Goal: Task Accomplishment & Management: Manage account settings

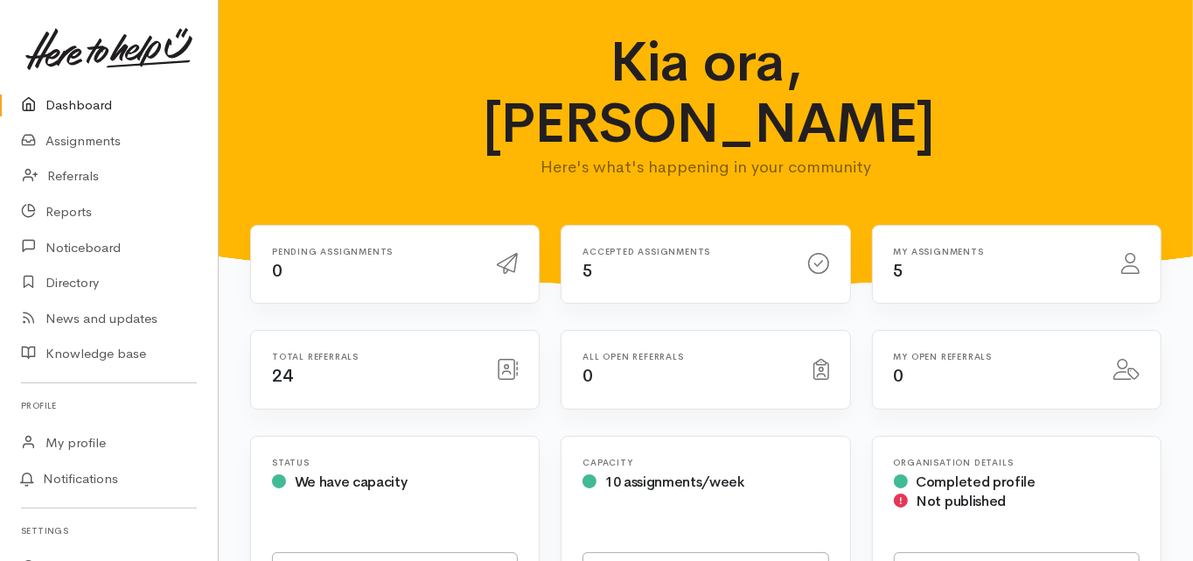
click at [80, 101] on link "Dashboard" at bounding box center [109, 105] width 218 height 36
click at [86, 102] on link "Dashboard" at bounding box center [109, 105] width 218 height 36
click at [77, 103] on link "Dashboard" at bounding box center [109, 105] width 218 height 36
click at [83, 136] on link "Assignments" at bounding box center [109, 141] width 218 height 36
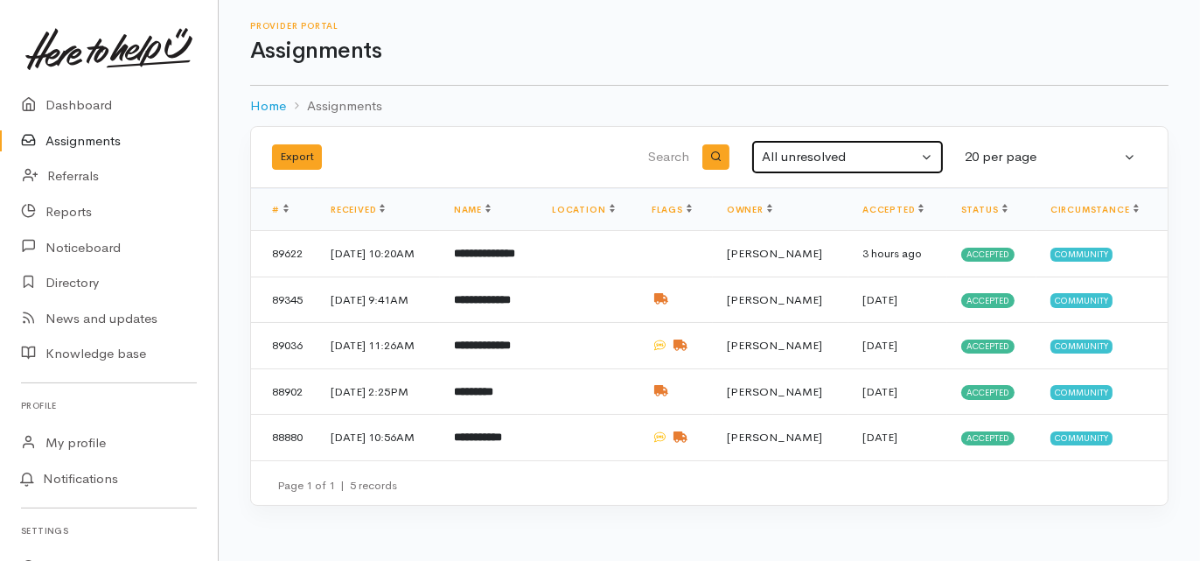
click at [785, 163] on div "All unresolved" at bounding box center [840, 157] width 156 height 20
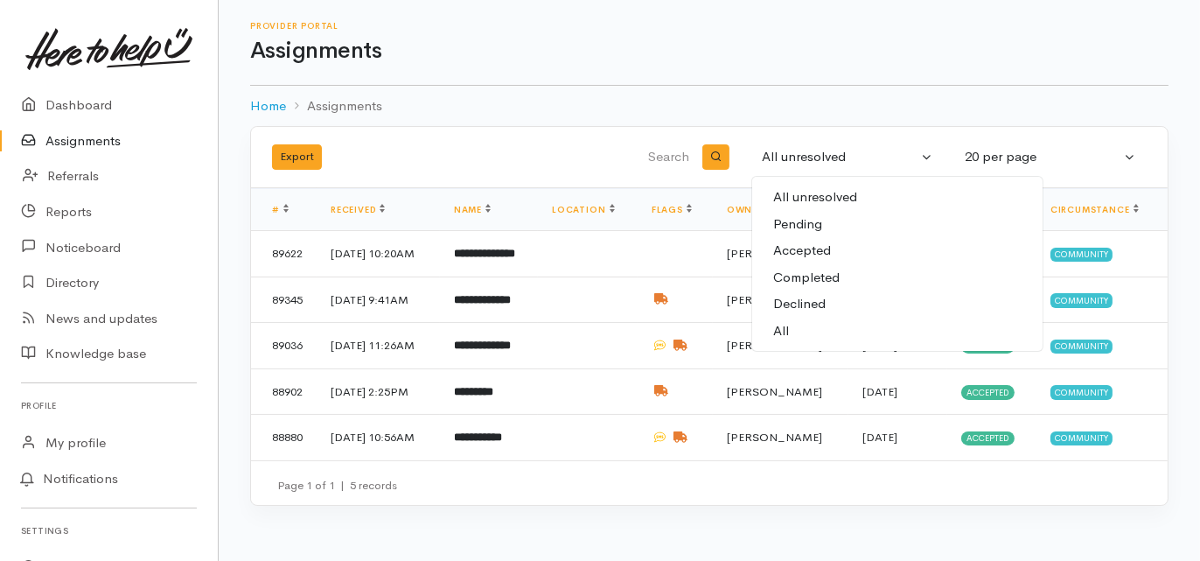
click at [780, 325] on span "All" at bounding box center [781, 331] width 16 height 20
select select "All"
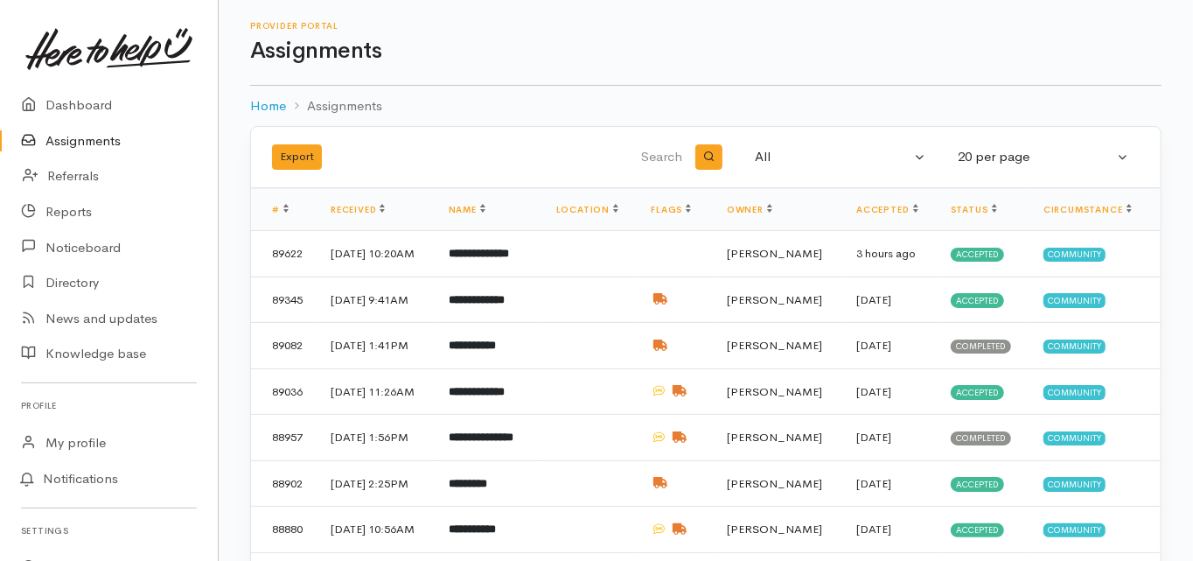
click at [666, 158] on input "search" at bounding box center [597, 157] width 178 height 42
type input "april"
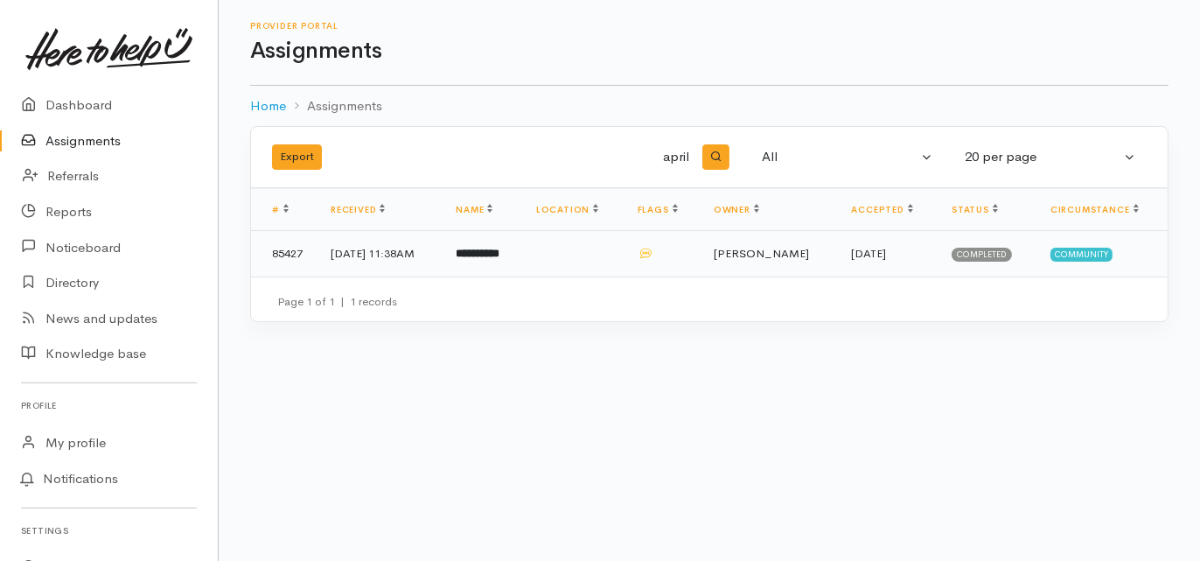
click at [499, 249] on b "**********" at bounding box center [478, 253] width 44 height 11
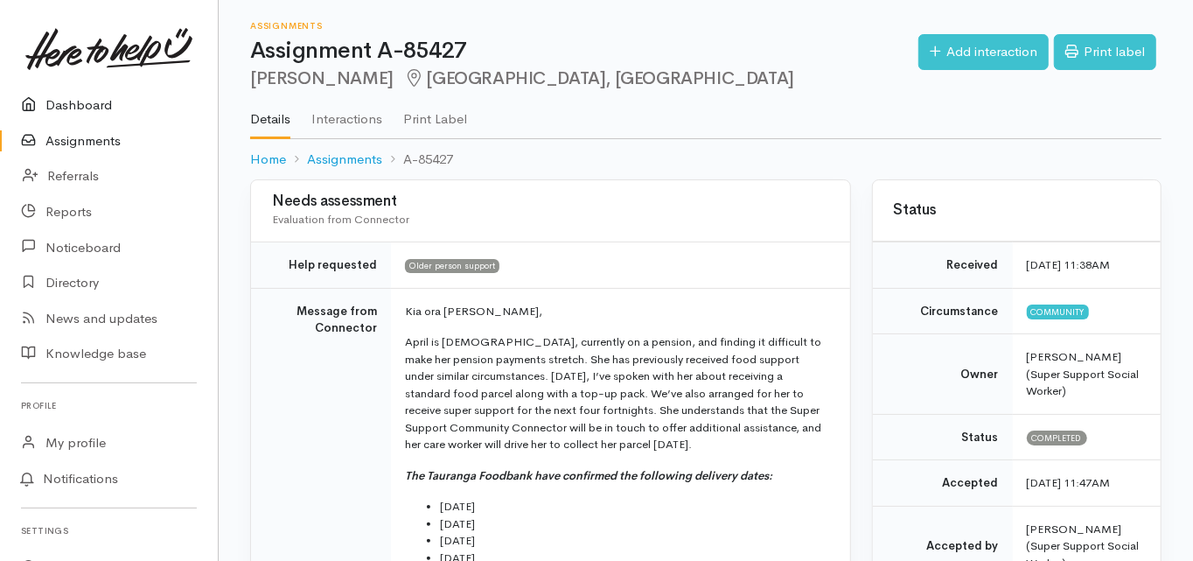
click at [88, 104] on link "Dashboard" at bounding box center [109, 105] width 218 height 36
